Goal: Task Accomplishment & Management: Manage account settings

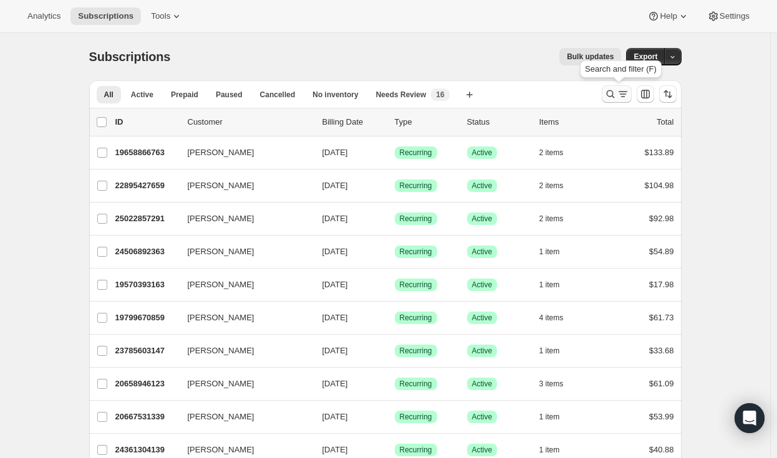
click at [617, 96] on icon "Search and filter results" at bounding box center [610, 94] width 12 height 12
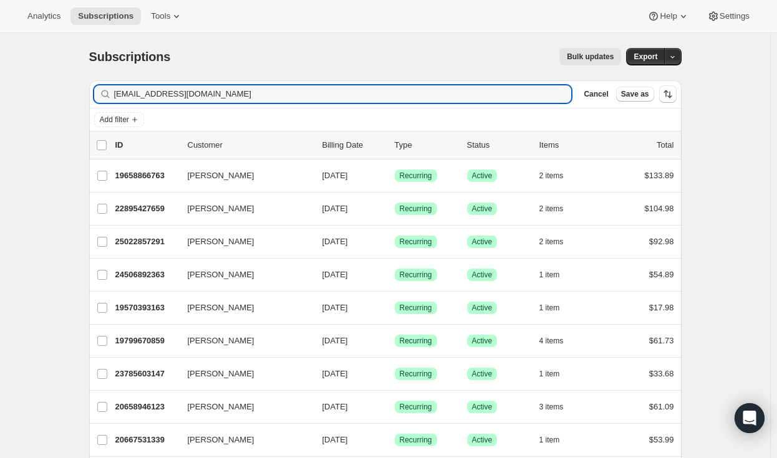
type input "[EMAIL_ADDRESS][DOMAIN_NAME]"
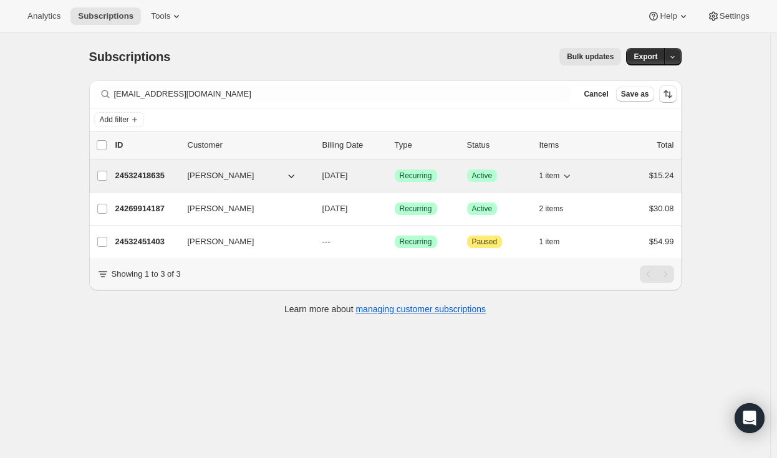
click at [156, 177] on p "24532418635" at bounding box center [146, 176] width 62 height 12
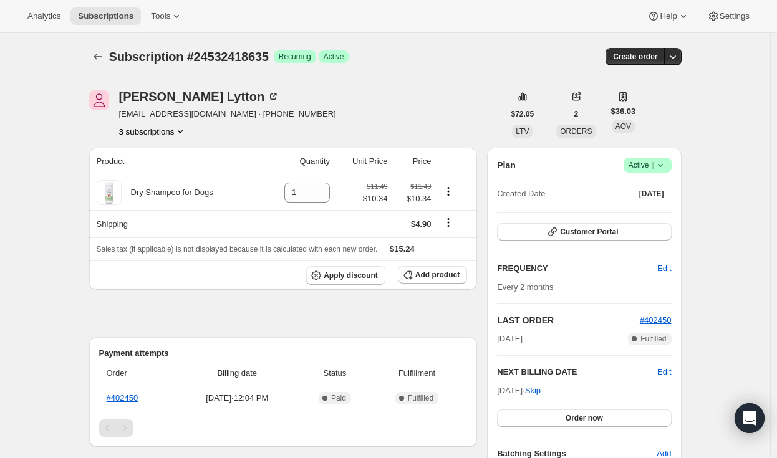
click at [658, 157] on div "Plan Success Active | Created Date [DATE] Customer Portal FREQUENCY Edit Every …" at bounding box center [584, 309] width 194 height 322
click at [667, 166] on icon at bounding box center [660, 165] width 12 height 12
click at [637, 214] on span "Cancel subscription" at bounding box center [651, 210] width 70 height 9
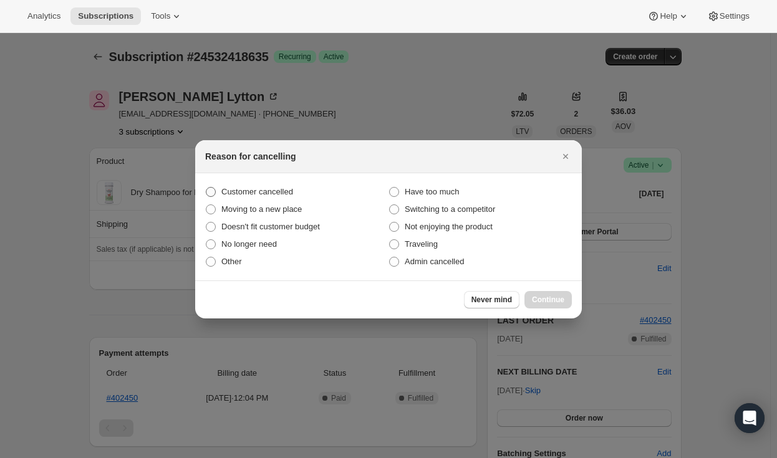
click at [258, 185] on label "Customer cancelled" at bounding box center [296, 191] width 183 height 17
click at [206, 187] on input "Customer cancelled" at bounding box center [206, 187] width 1 height 1
radio input "true"
click at [556, 301] on span "Continue" at bounding box center [548, 300] width 32 height 10
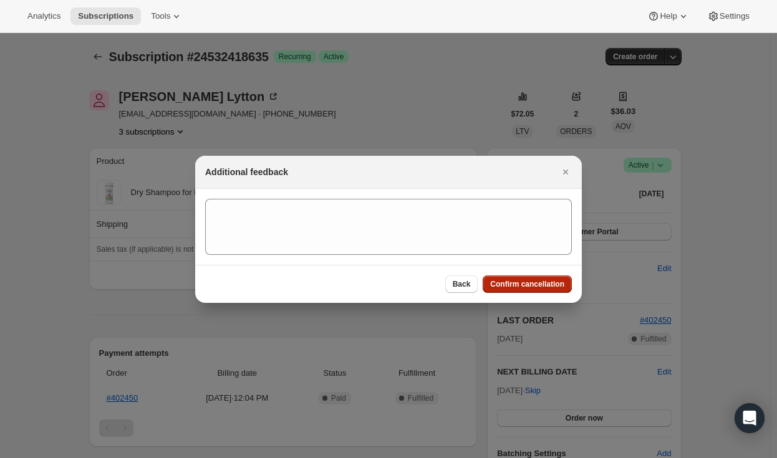
click at [551, 284] on span "Confirm cancellation" at bounding box center [527, 284] width 74 height 10
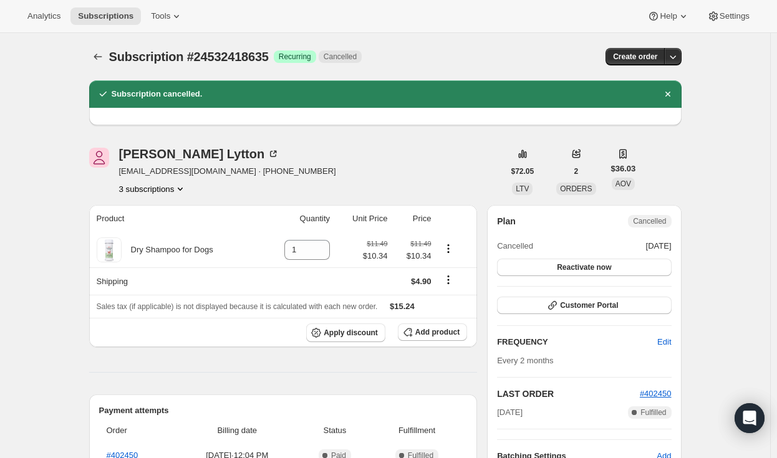
click at [165, 193] on button "3 subscriptions" at bounding box center [153, 189] width 68 height 12
click at [164, 253] on span "24532451403" at bounding box center [156, 254] width 87 height 12
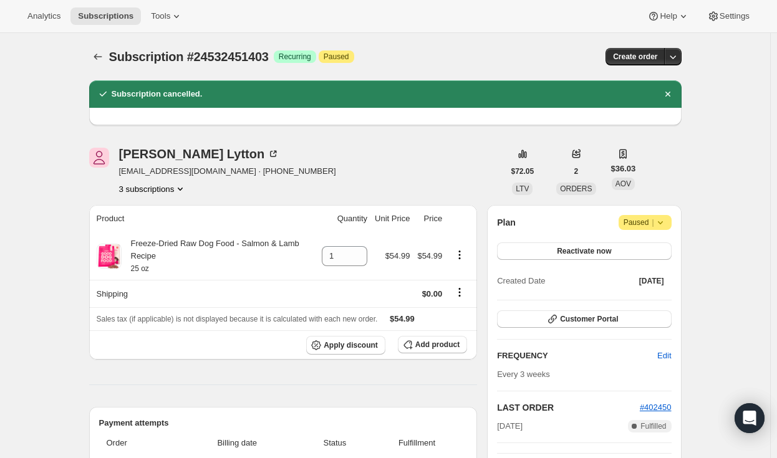
click at [667, 226] on icon at bounding box center [660, 222] width 12 height 12
click at [650, 251] on span "Cancel subscription" at bounding box center [649, 246] width 70 height 9
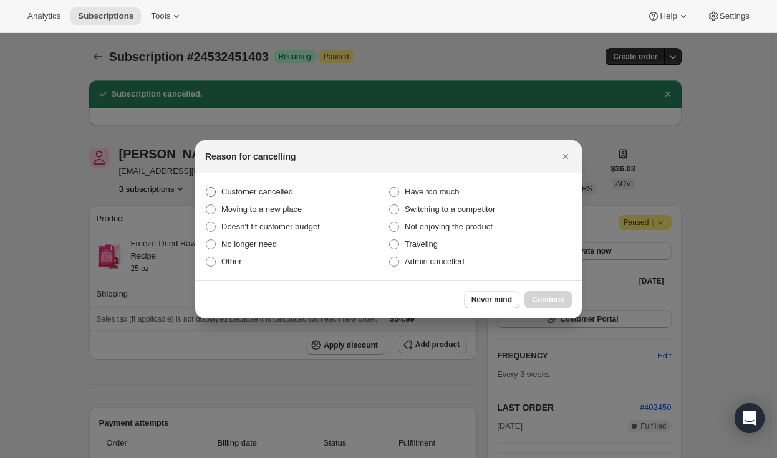
click at [284, 192] on span "Customer cancelled" at bounding box center [257, 191] width 72 height 9
click at [206, 188] on input "Customer cancelled" at bounding box center [206, 187] width 1 height 1
radio input "true"
click at [541, 297] on span "Continue" at bounding box center [548, 300] width 32 height 10
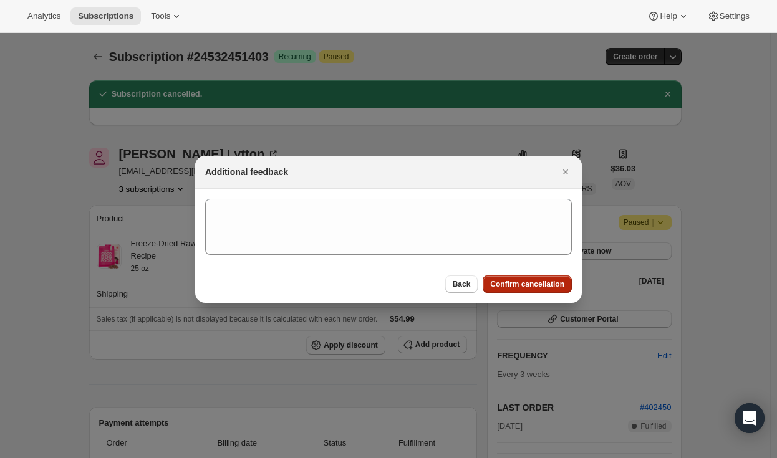
click at [516, 286] on span "Confirm cancellation" at bounding box center [527, 284] width 74 height 10
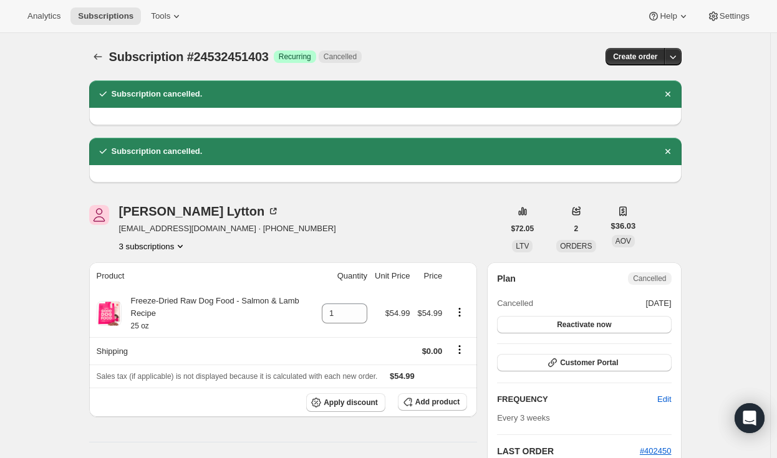
click at [172, 243] on button "3 subscriptions" at bounding box center [153, 246] width 68 height 12
click at [175, 271] on span "24269914187" at bounding box center [156, 269] width 87 height 12
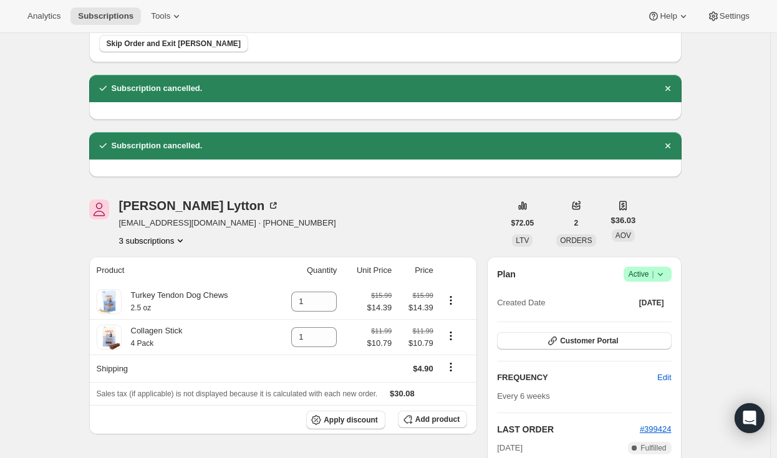
scroll to position [148, 0]
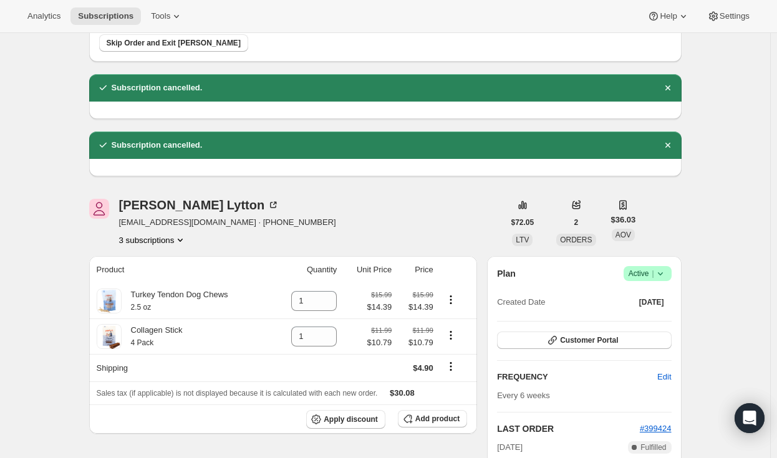
click at [644, 282] on div "Plan Success Active | Created Date [DATE]" at bounding box center [584, 288] width 174 height 45
click at [643, 274] on span "Active |" at bounding box center [648, 274] width 38 height 12
click at [626, 314] on span "Cancel subscription" at bounding box center [651, 318] width 70 height 9
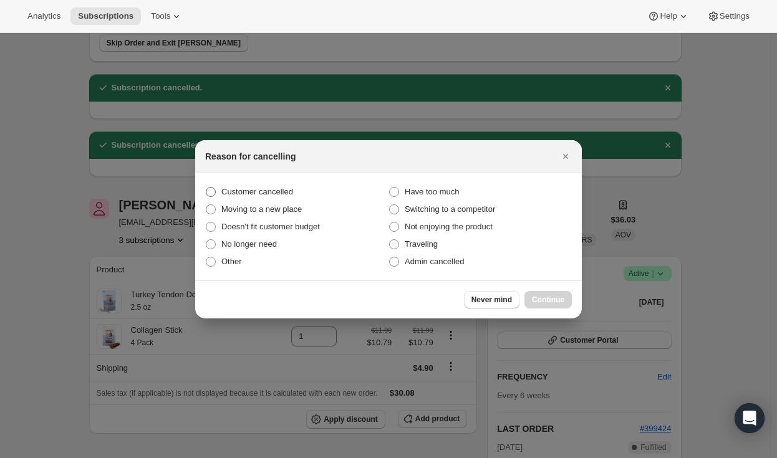
click at [262, 195] on span "Customer cancelled" at bounding box center [257, 191] width 72 height 9
click at [206, 188] on input "Customer cancelled" at bounding box center [206, 187] width 1 height 1
radio input "true"
click at [562, 302] on span "Continue" at bounding box center [548, 300] width 32 height 10
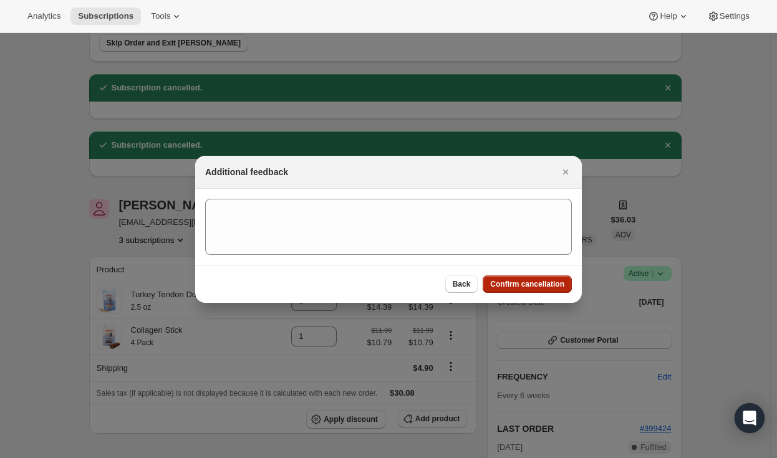
click at [541, 286] on span "Confirm cancellation" at bounding box center [527, 284] width 74 height 10
